Goal: Find specific page/section: Find specific page/section

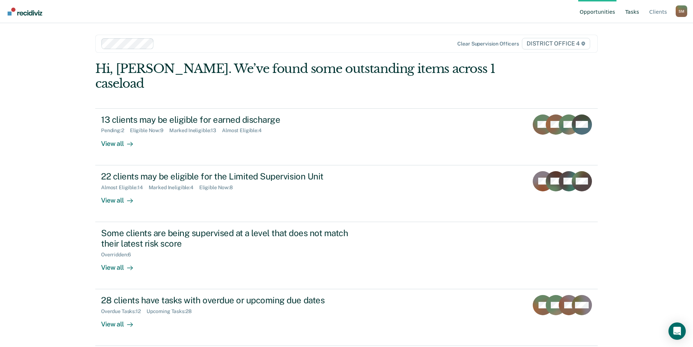
click at [632, 9] on link "Tasks" at bounding box center [632, 11] width 17 height 23
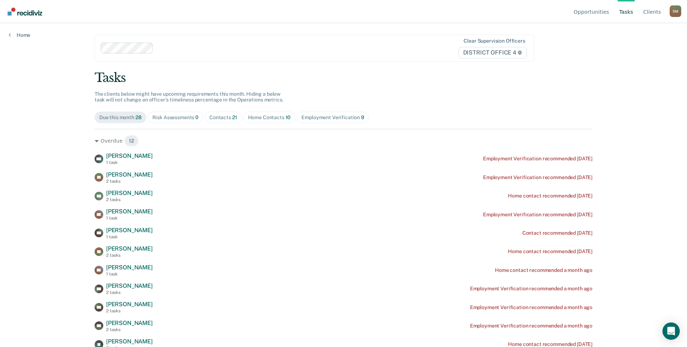
click at [261, 116] on div "Home Contacts 10" at bounding box center [269, 117] width 43 height 6
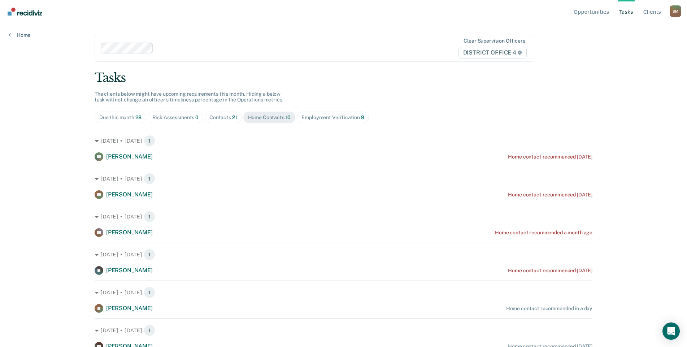
click at [212, 118] on div "Contacts 21" at bounding box center [223, 117] width 28 height 6
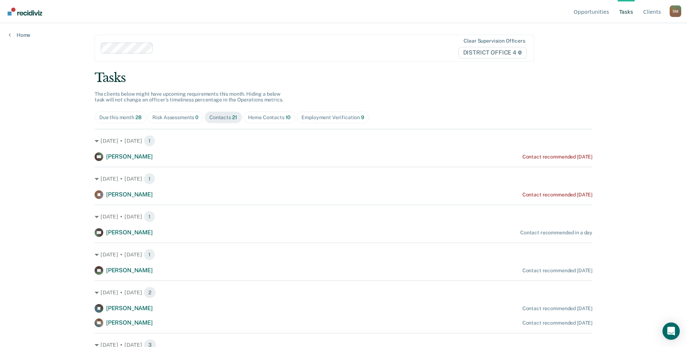
click at [261, 119] on div "Home Contacts 10" at bounding box center [269, 117] width 43 height 6
